Goal: Task Accomplishment & Management: Use online tool/utility

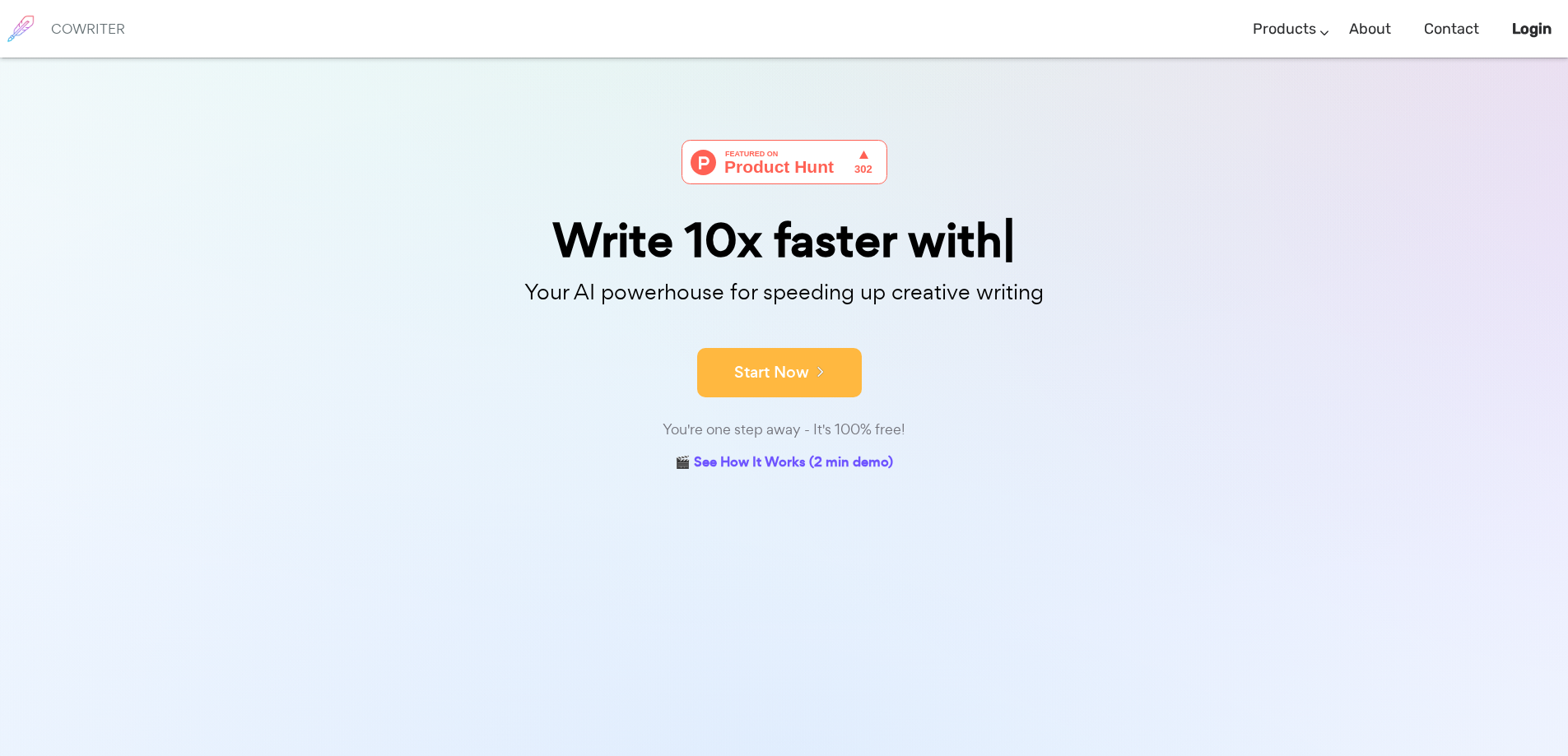
click at [804, 357] on button "Start Now" at bounding box center [778, 373] width 165 height 50
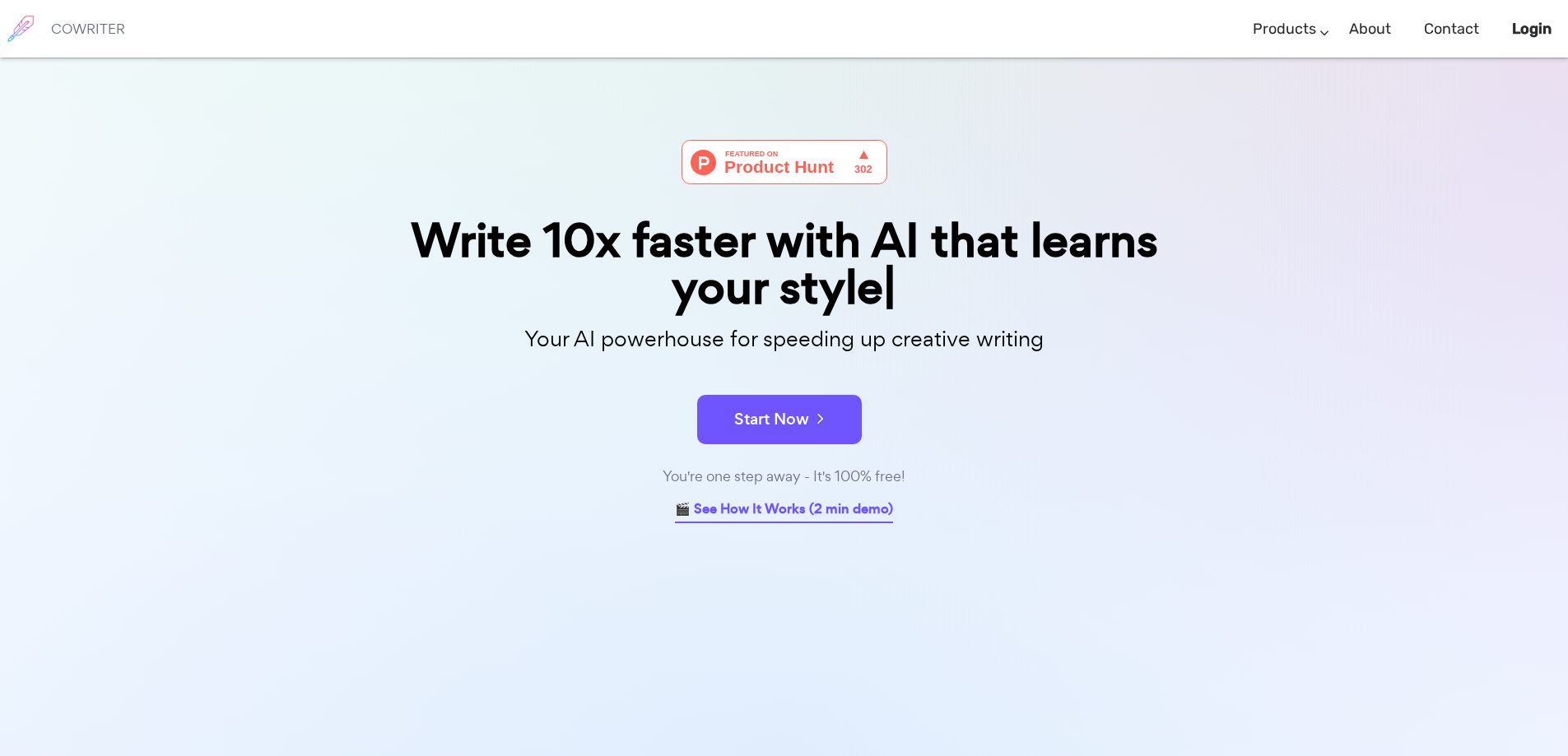
click at [805, 510] on link "🎬 See How It Works (2 min demo)" at bounding box center [783, 511] width 218 height 26
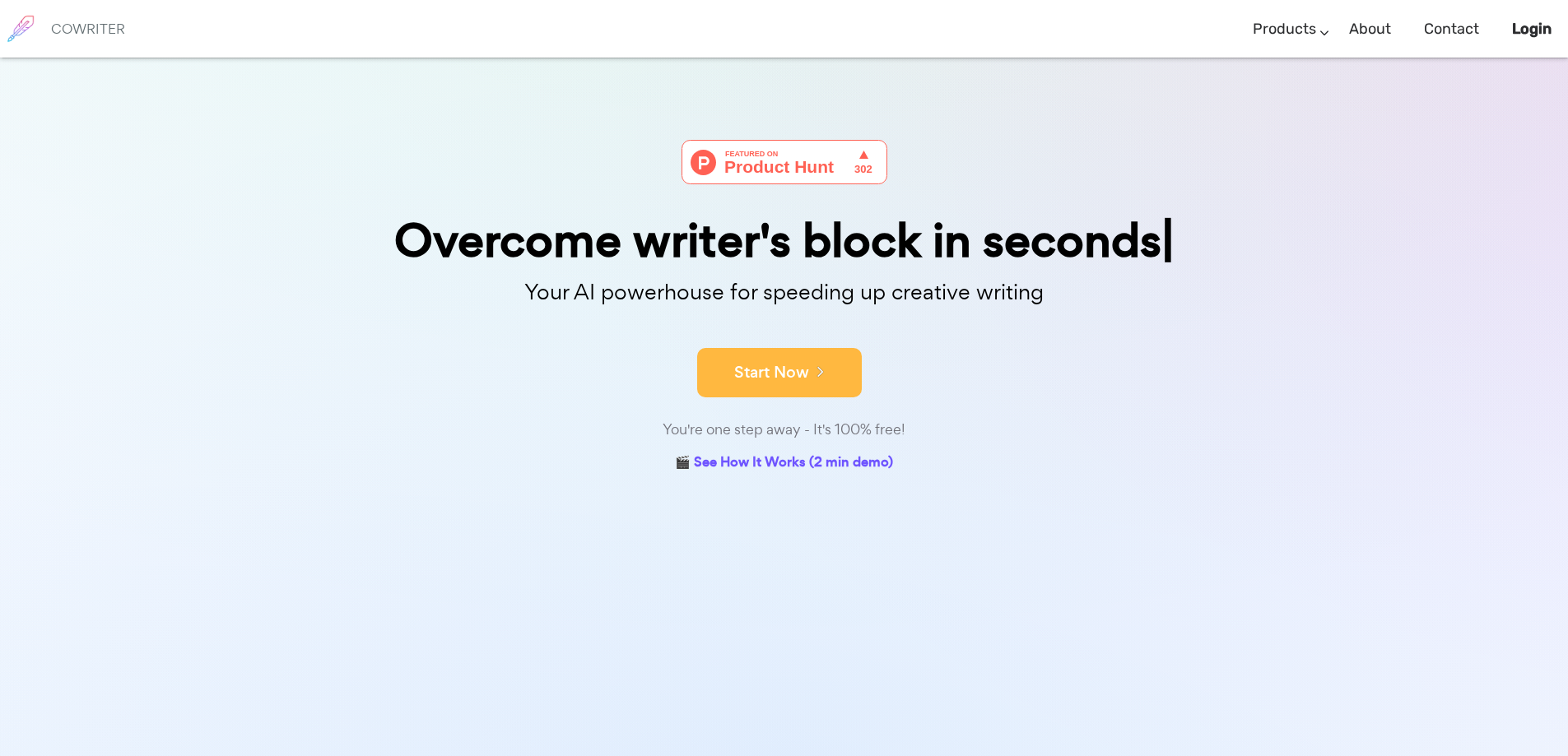
click at [780, 378] on button "Start Now" at bounding box center [778, 373] width 165 height 50
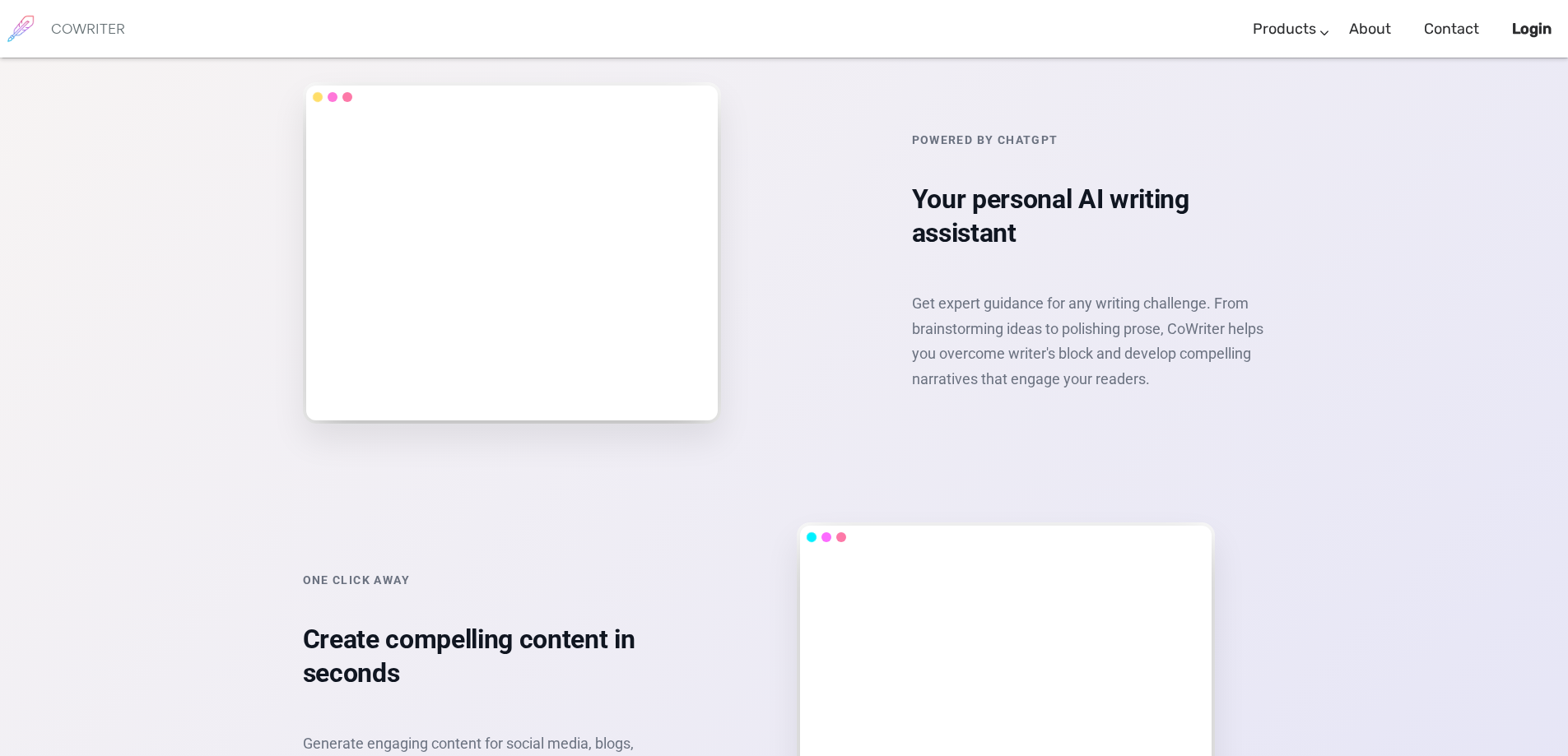
scroll to position [2681, 0]
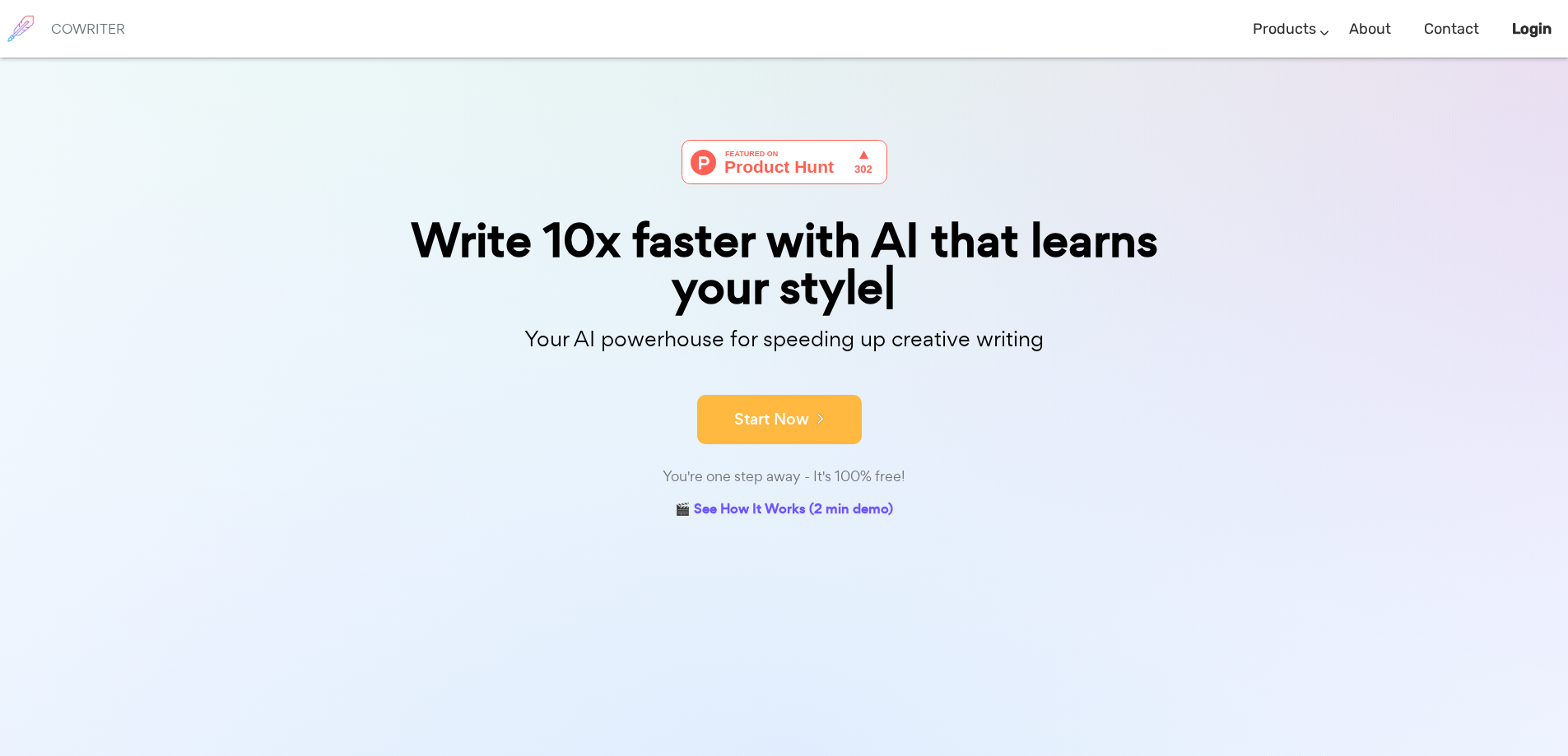
click at [775, 414] on button "Start Now" at bounding box center [778, 420] width 165 height 50
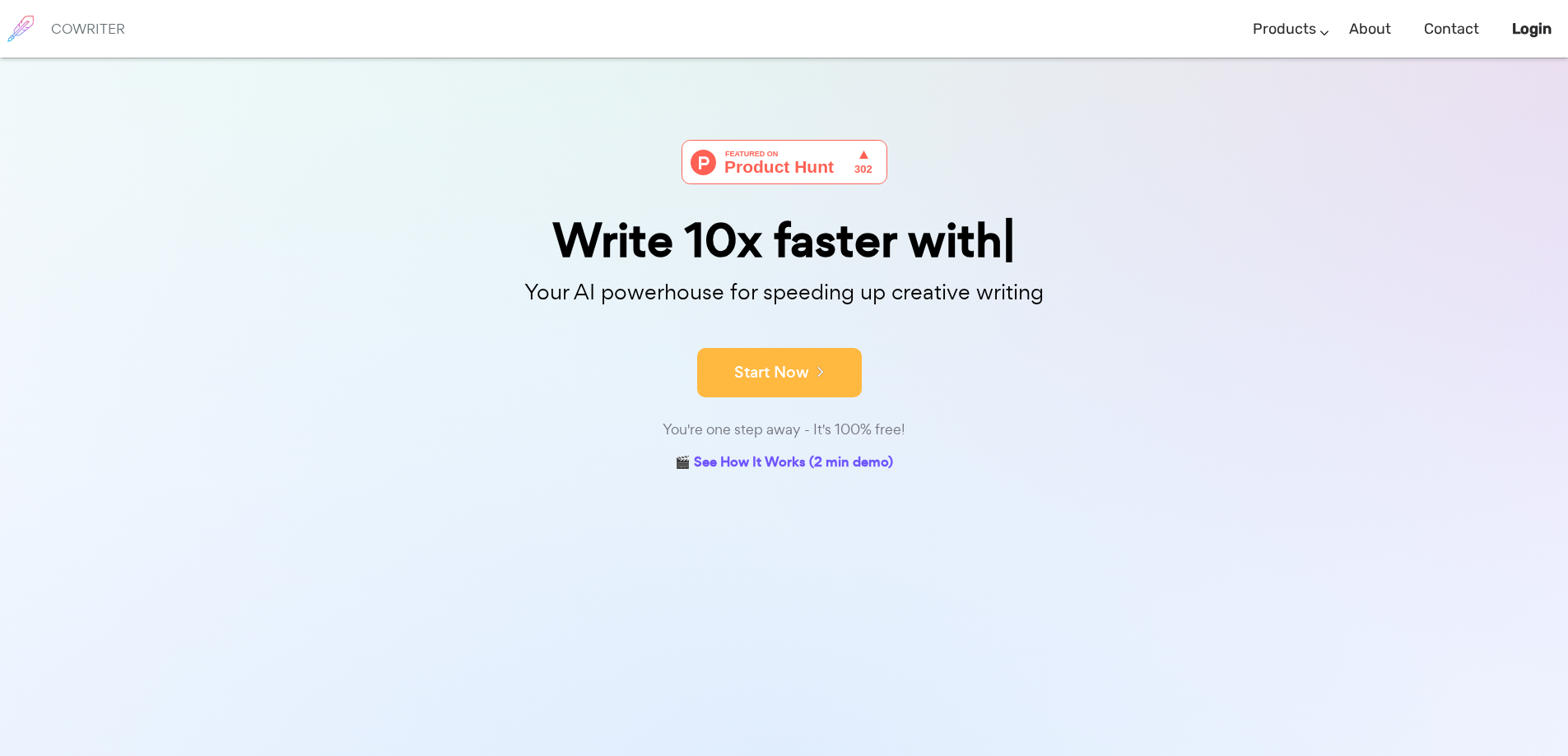
click at [787, 380] on button "Start Now" at bounding box center [778, 373] width 165 height 50
